Goal: Answer question/provide support

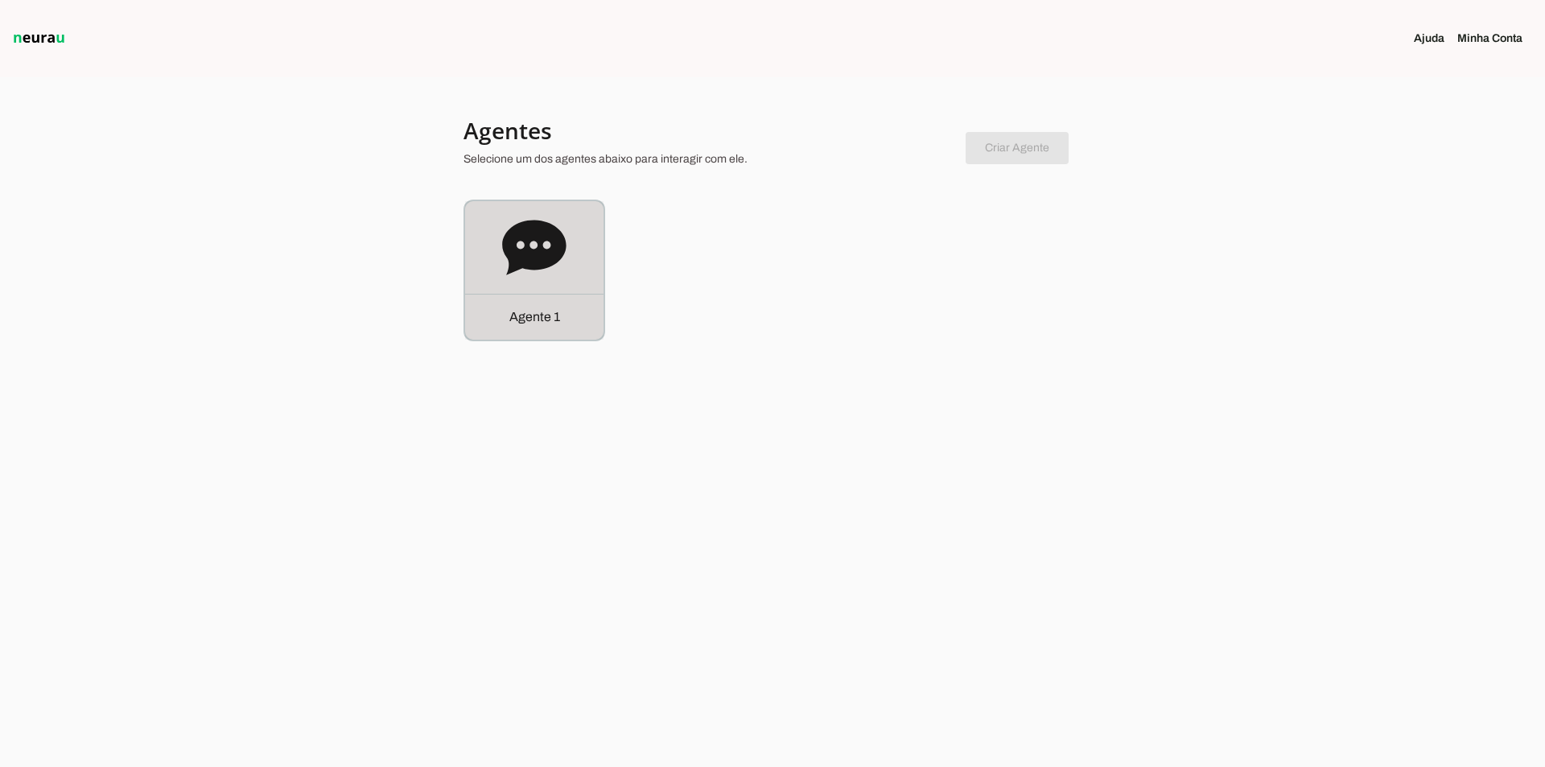
click at [559, 262] on icon at bounding box center [534, 248] width 64 height 64
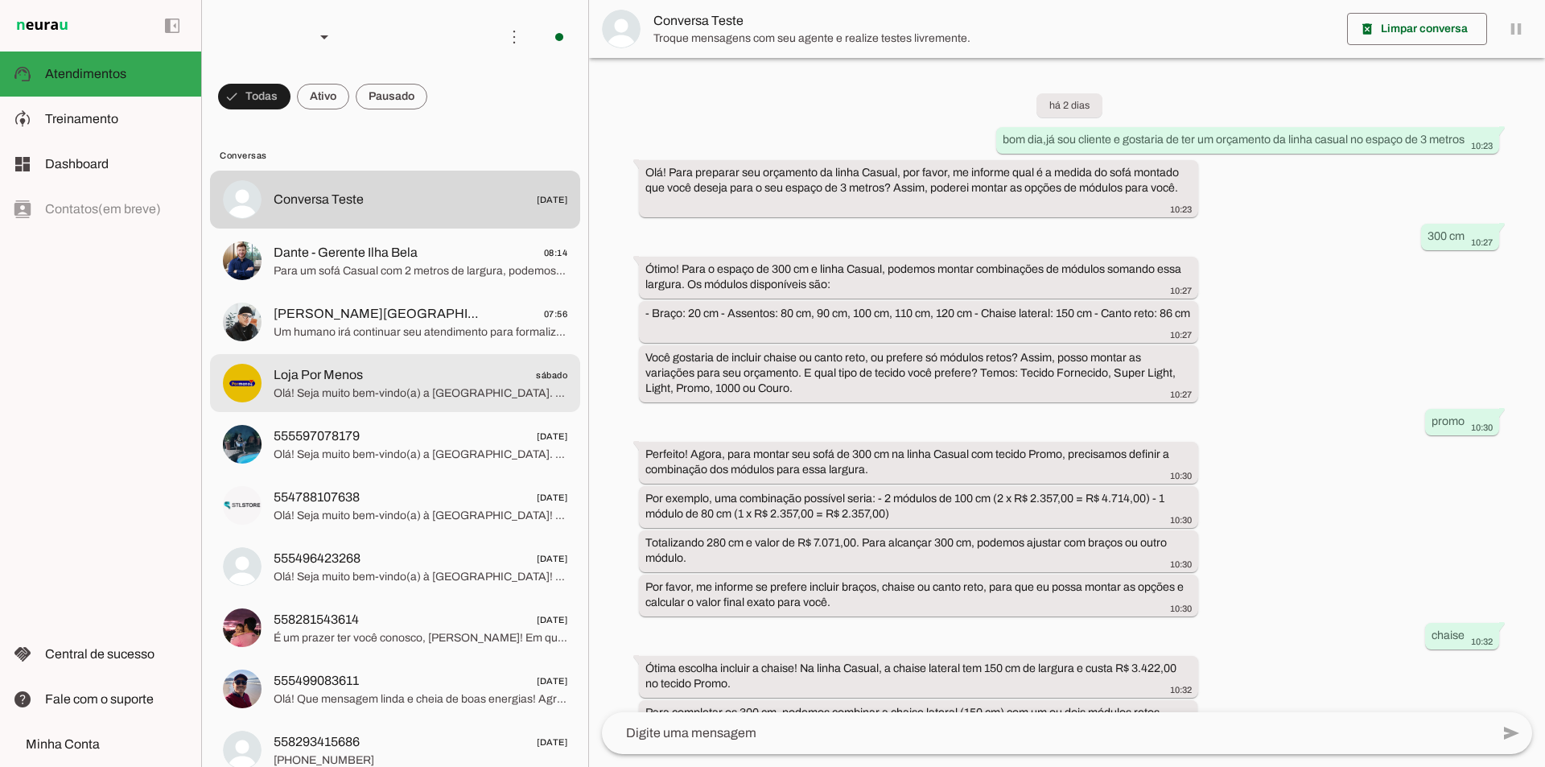
scroll to position [1971, 0]
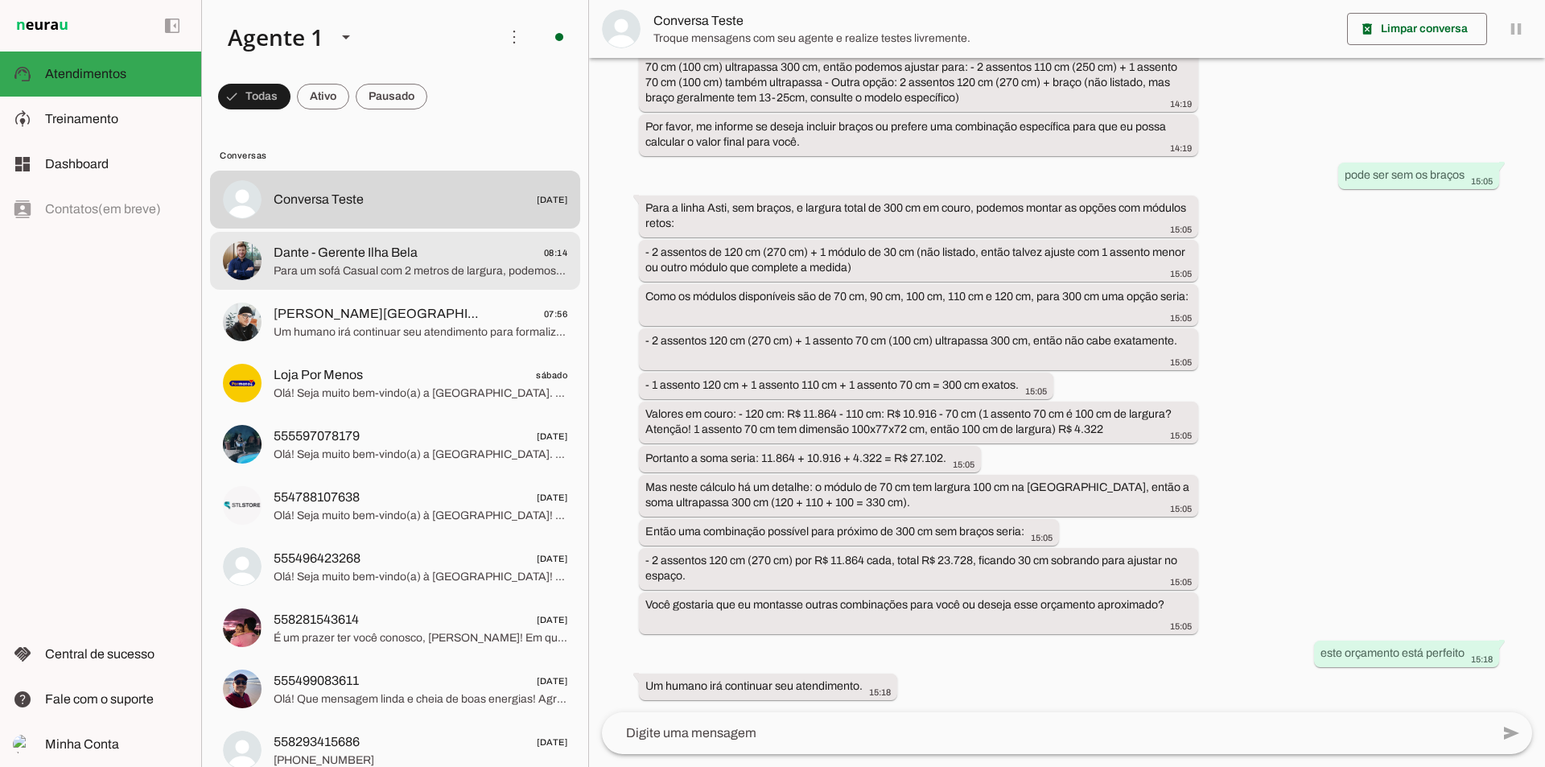
click at [475, 264] on span "Para um sofá Casual com 2 metros de largura, podemos montar com os módulos disp…" at bounding box center [421, 271] width 294 height 16
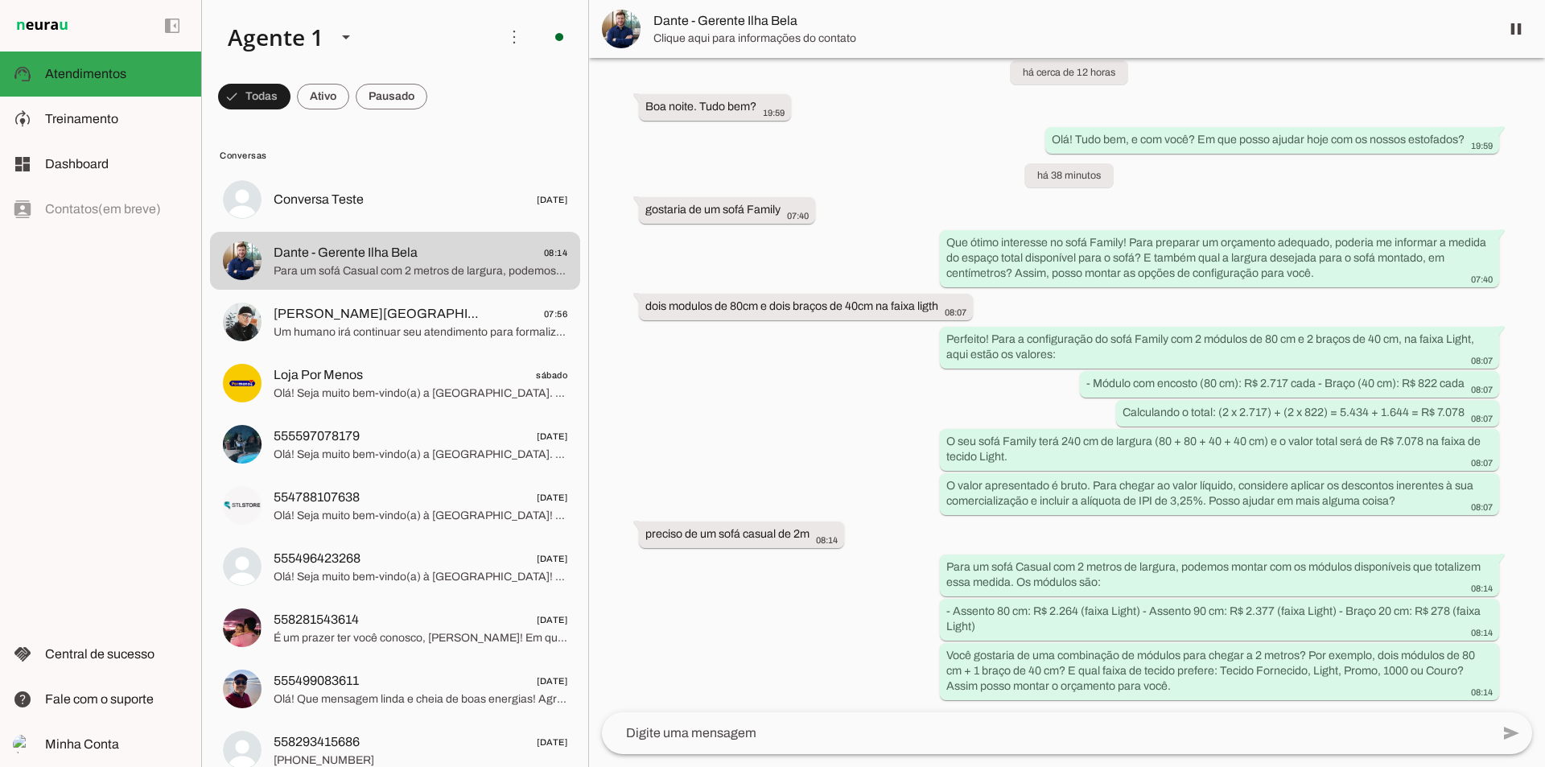
scroll to position [23, 0]
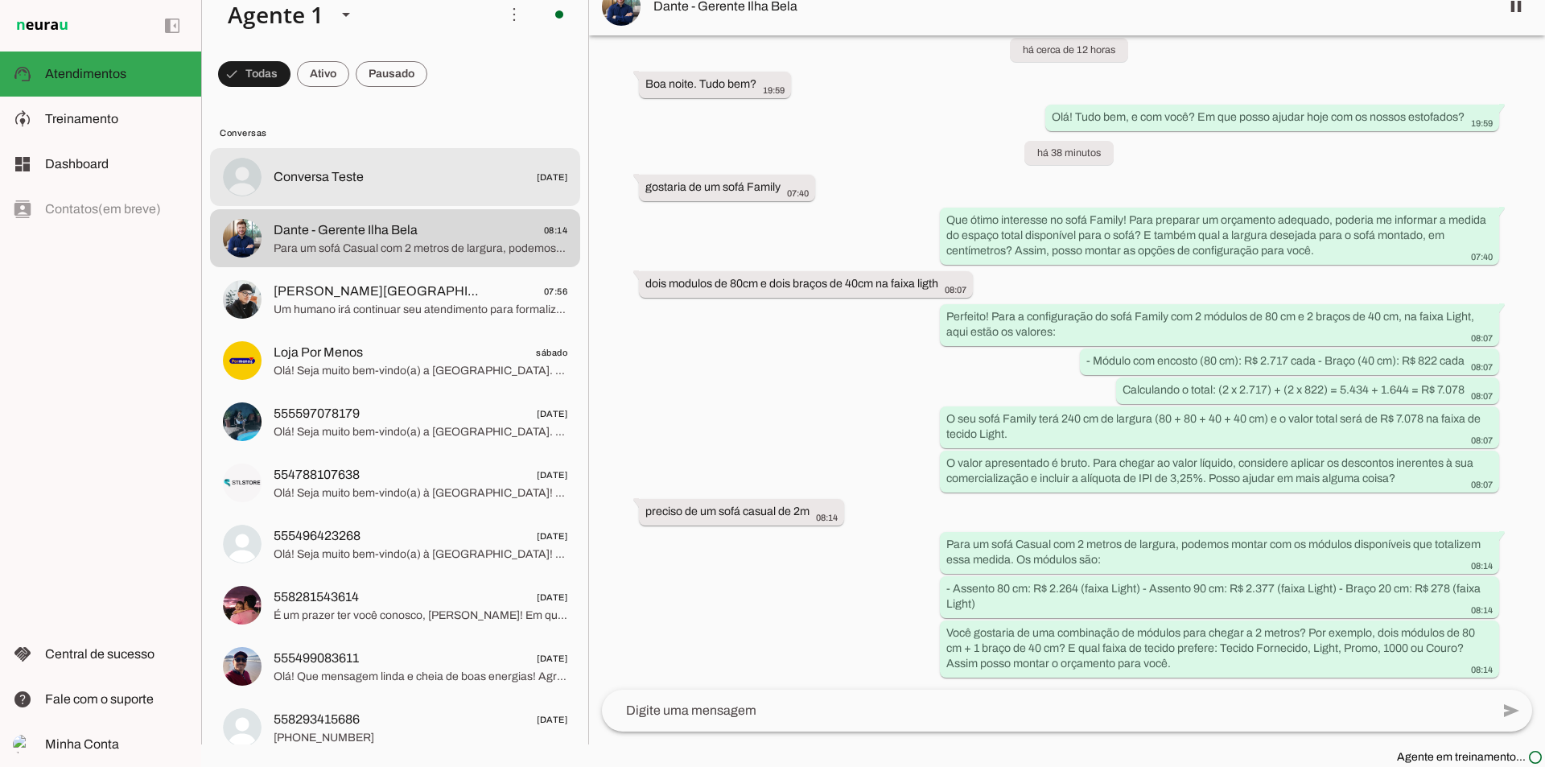
click at [393, 169] on span "Conversa Teste 17/07/2025" at bounding box center [421, 177] width 294 height 20
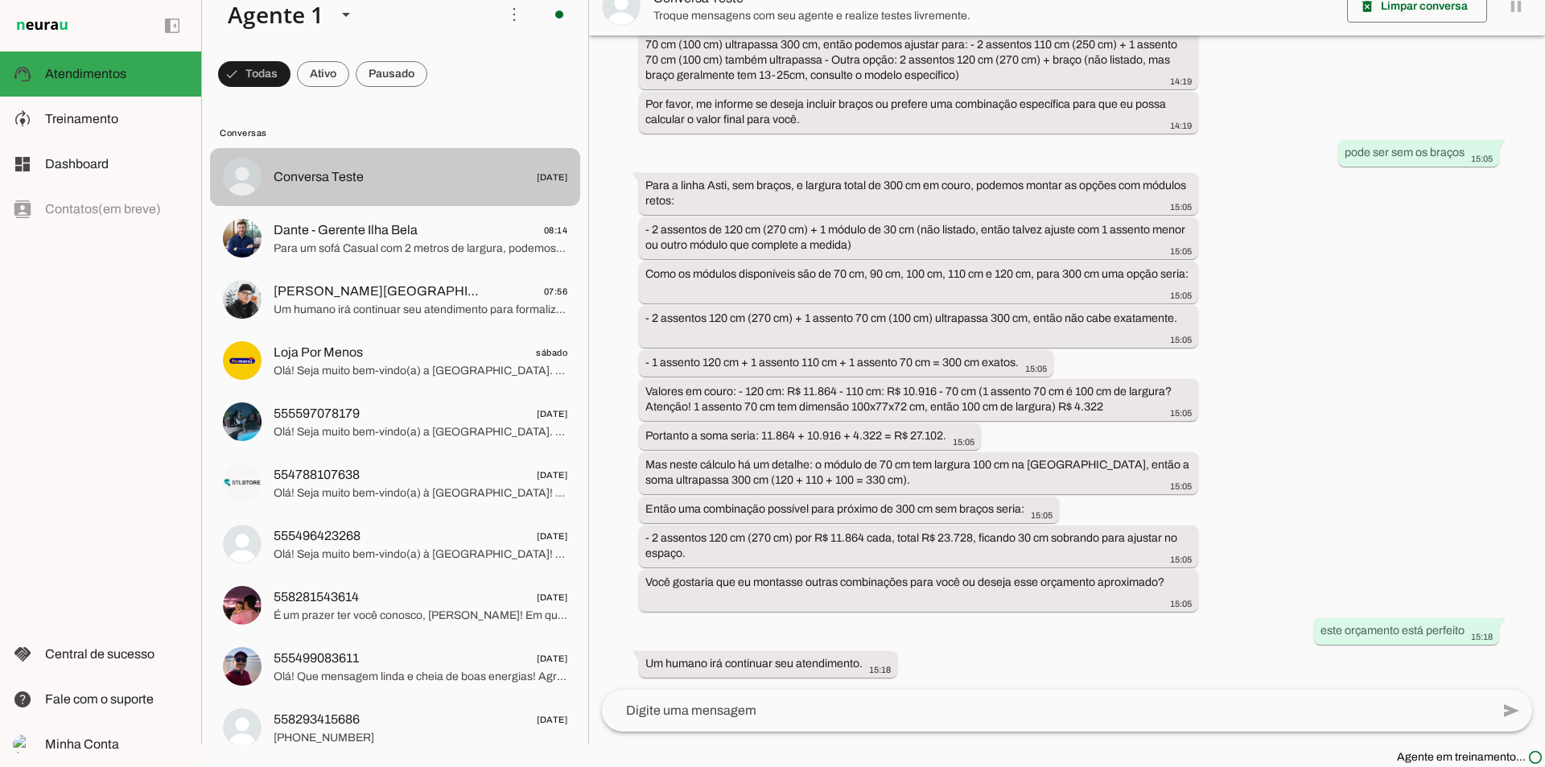
scroll to position [1971, 0]
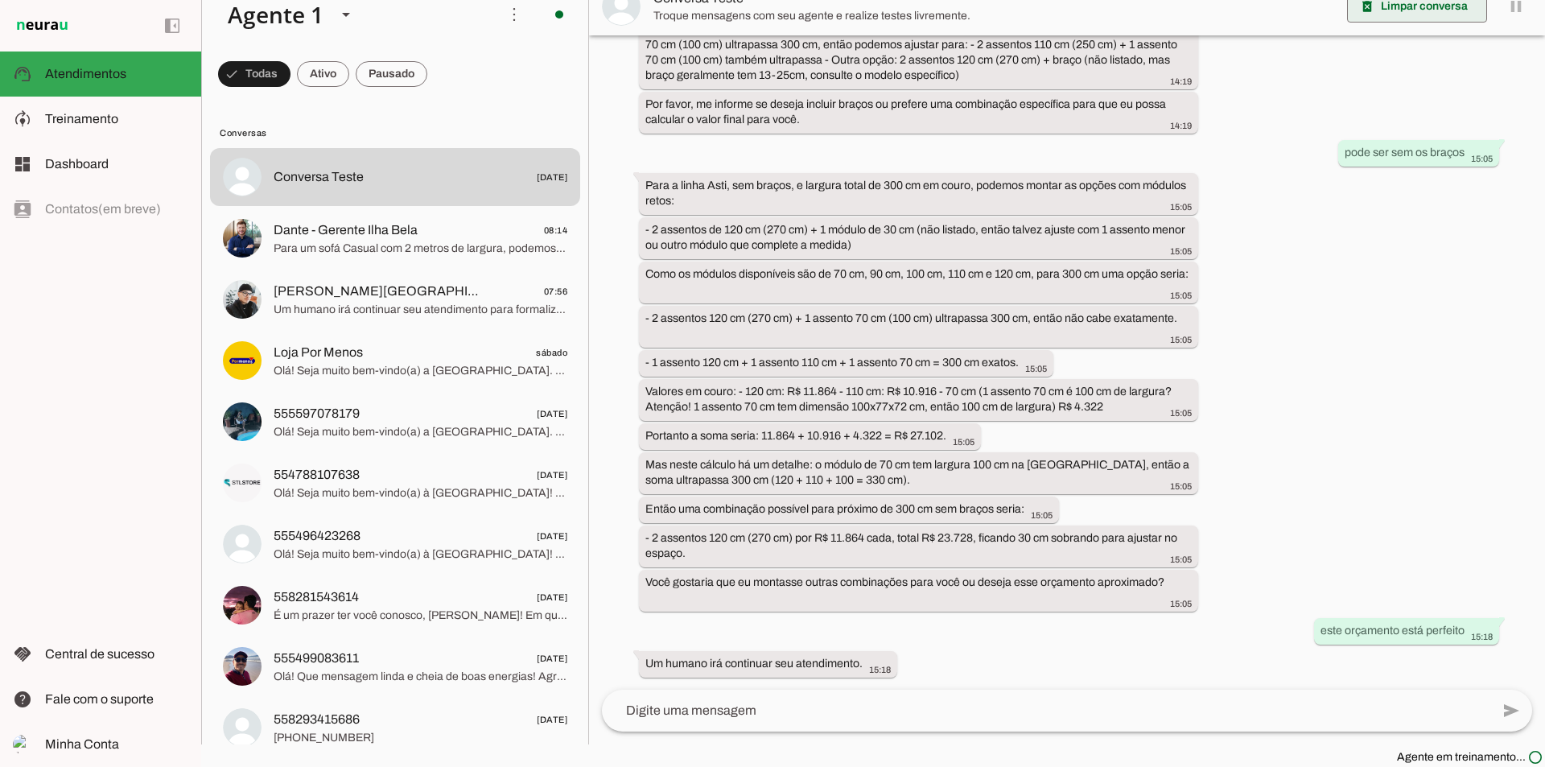
click at [1383, 18] on span at bounding box center [1417, 6] width 140 height 39
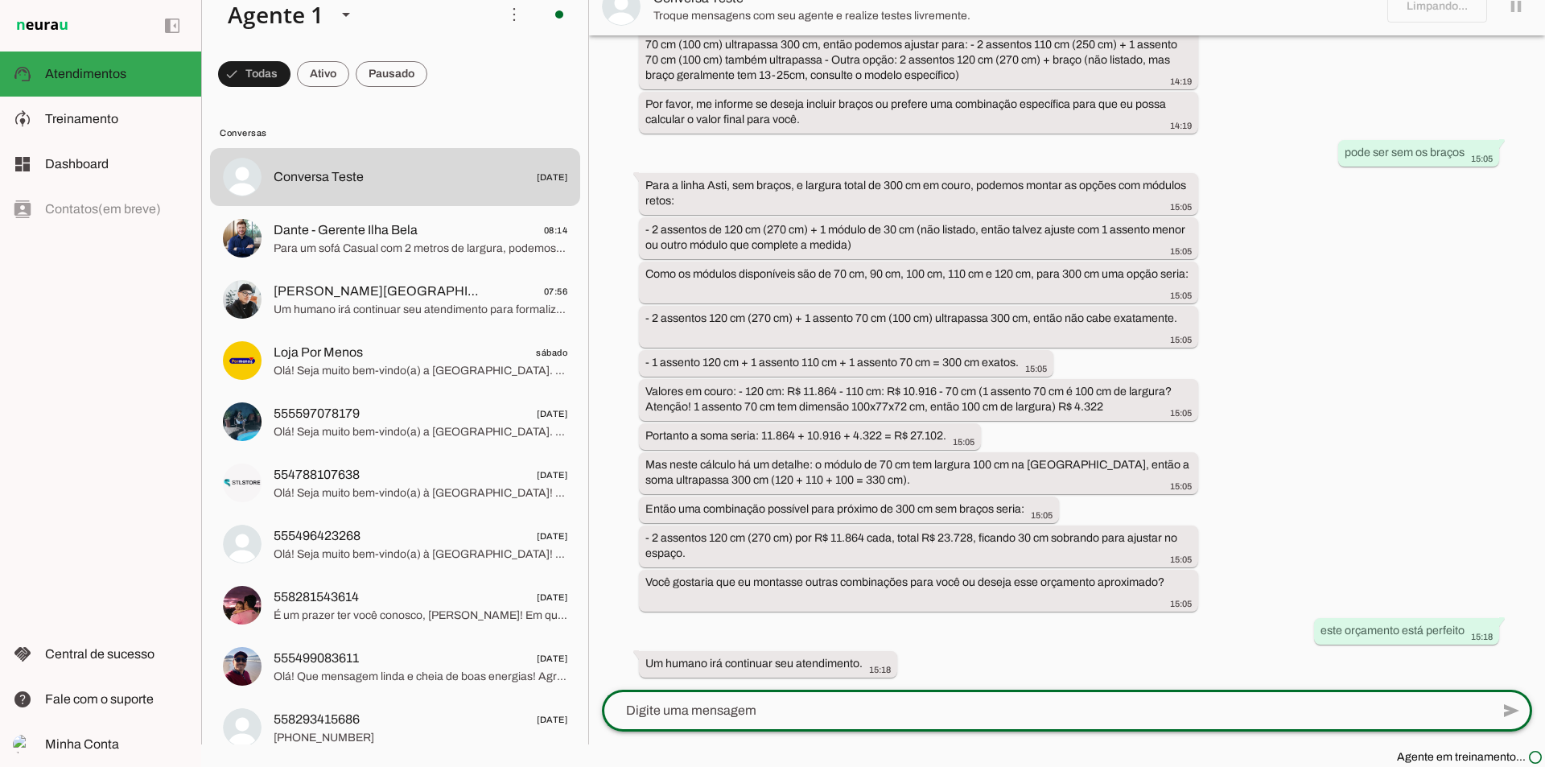
click at [782, 708] on textarea at bounding box center [1046, 710] width 889 height 19
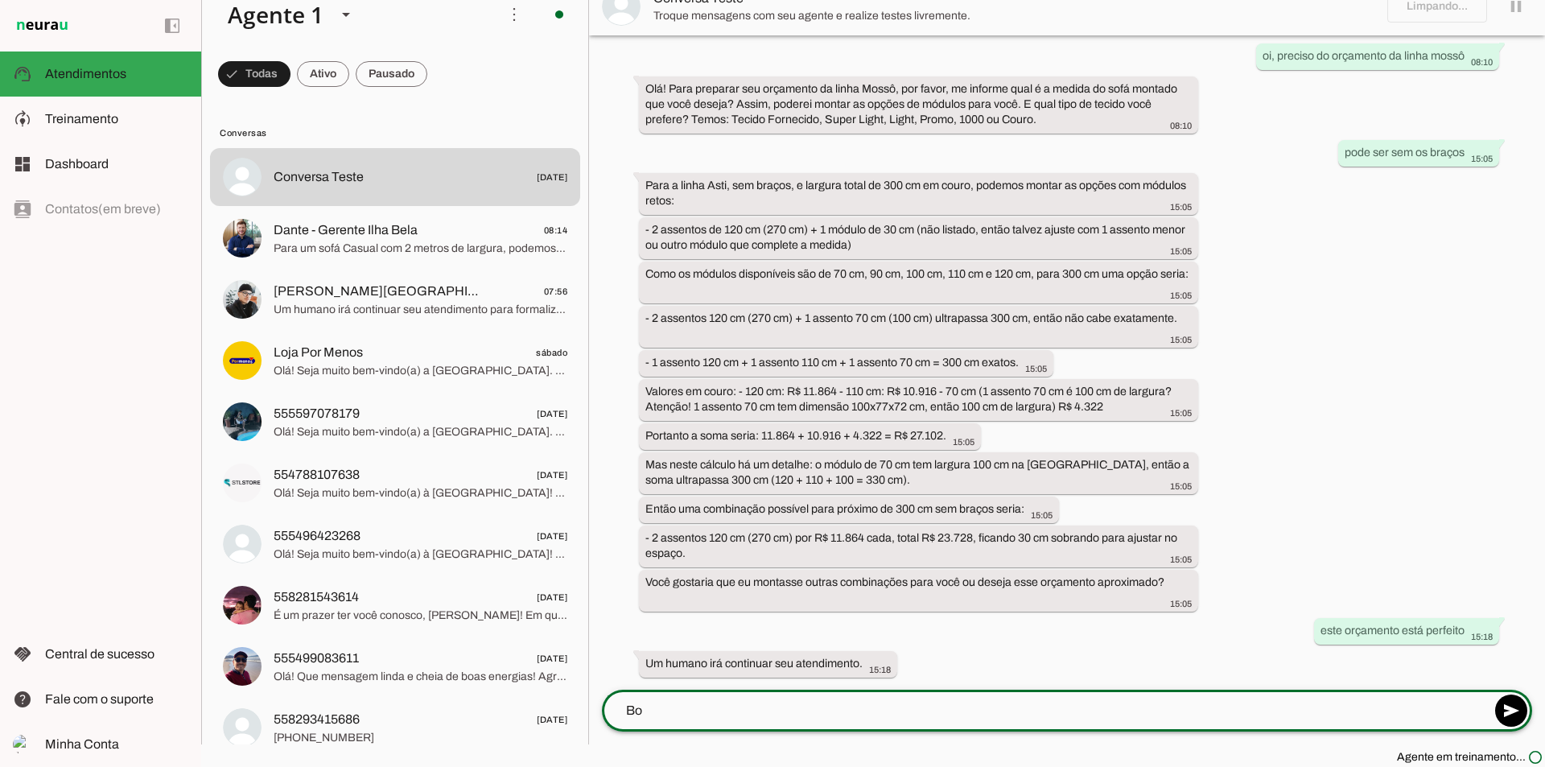
type textarea "B"
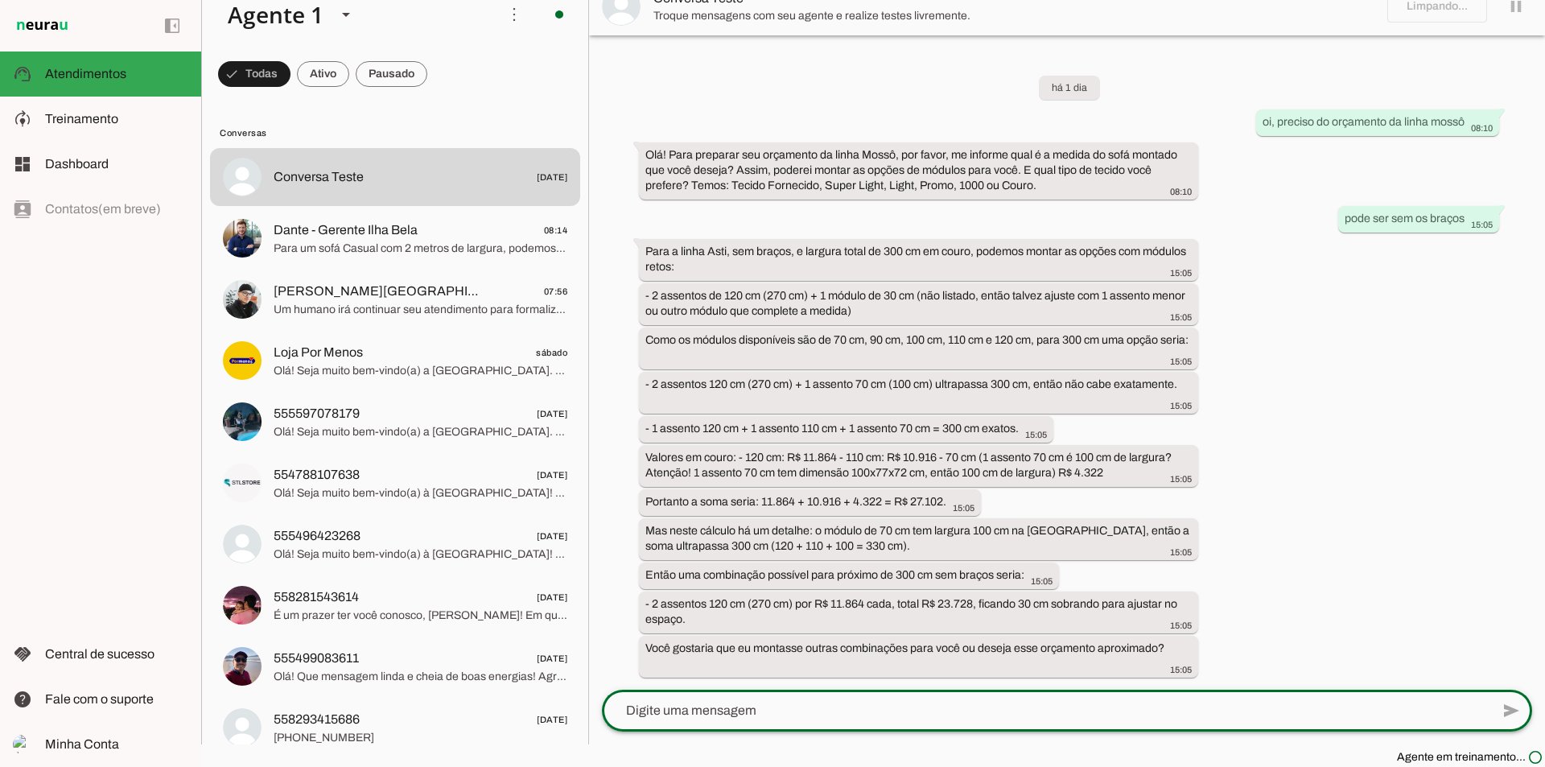
scroll to position [0, 0]
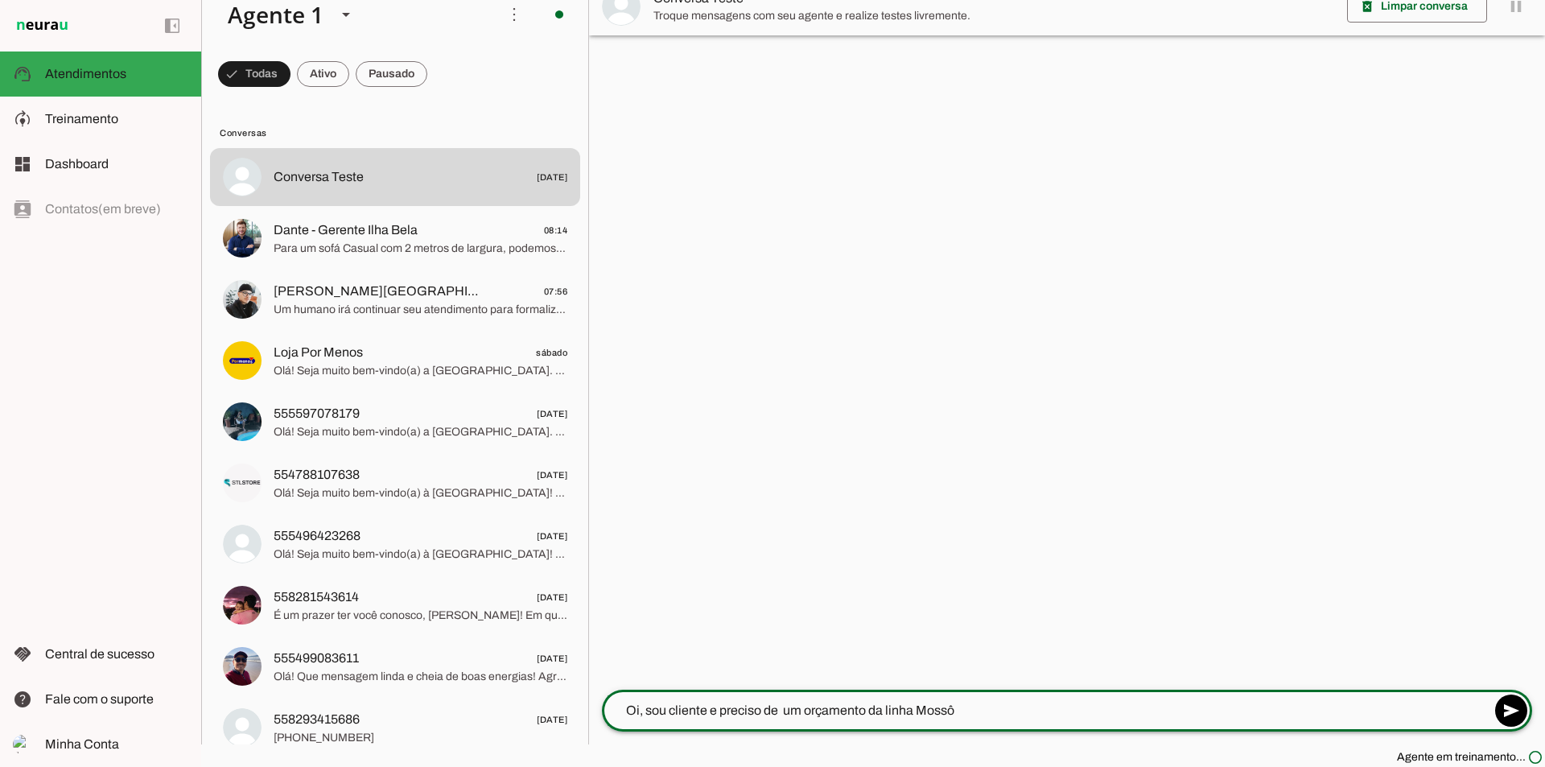
type textarea "Oi, sou cliente e preciso de um orçamento da linha Mossô"
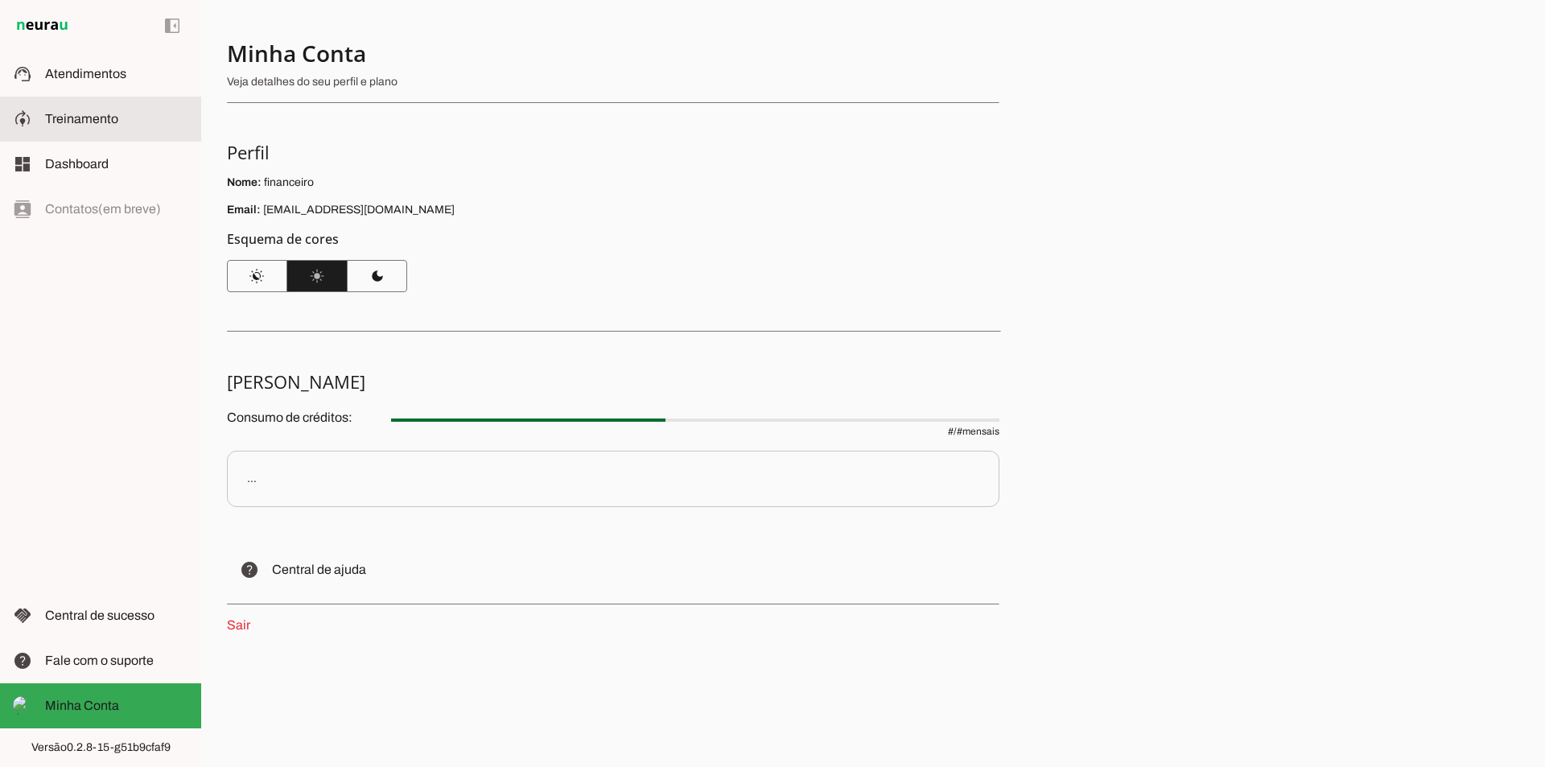
click at [64, 117] on span "Treinamento" at bounding box center [81, 119] width 73 height 14
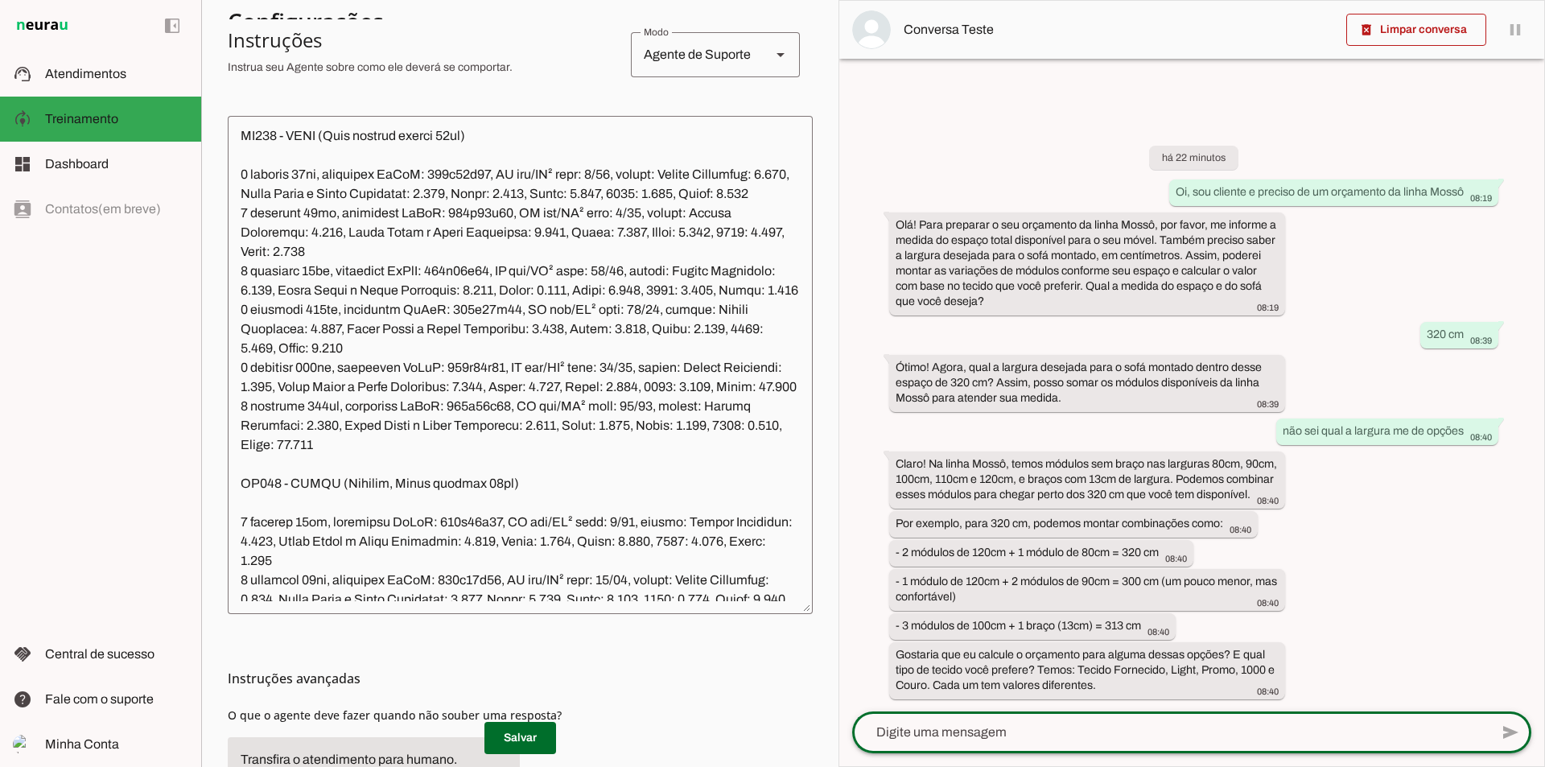
scroll to position [23, 0]
